Goal: Task Accomplishment & Management: Complete application form

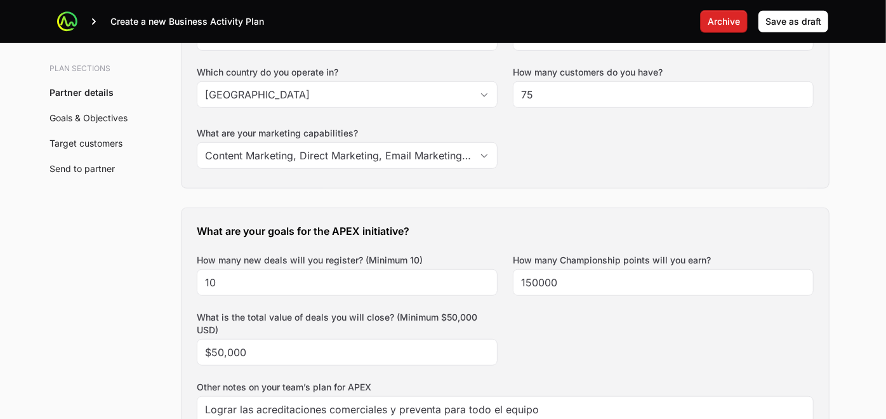
scroll to position [356, 0]
